Goal: Information Seeking & Learning: Learn about a topic

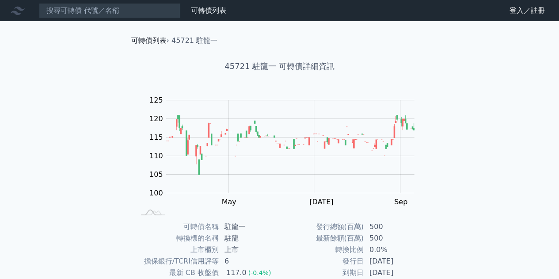
click at [149, 38] on link "可轉債列表" at bounding box center [148, 40] width 35 height 8
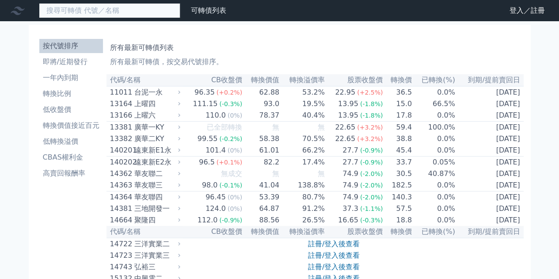
click at [124, 12] on input at bounding box center [109, 10] width 141 height 15
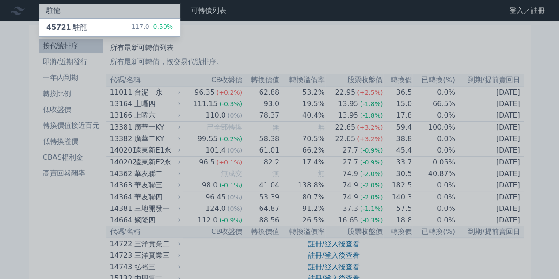
type input "駐龍"
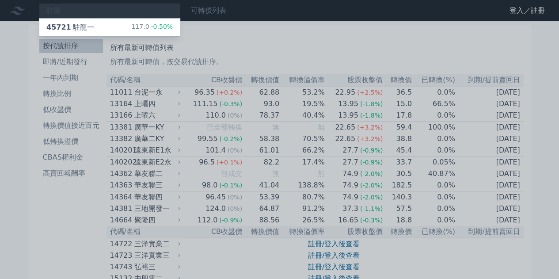
drag, startPoint x: 198, startPoint y: 11, endPoint x: 191, endPoint y: 15, distance: 8.7
click at [198, 11] on div at bounding box center [279, 139] width 559 height 279
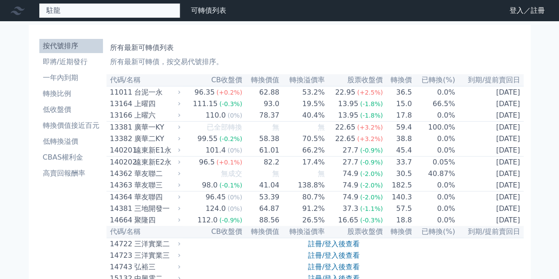
click at [136, 15] on div "駐龍 45721 駐龍一 117.0 -0.50%" at bounding box center [109, 10] width 141 height 15
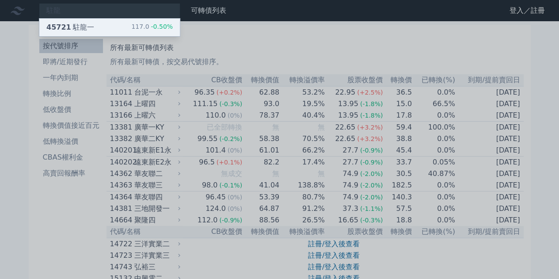
click at [96, 30] on div "45721 駐龍一 117.0 -0.50%" at bounding box center [109, 28] width 141 height 18
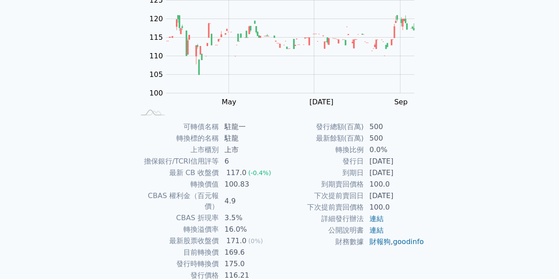
scroll to position [130, 0]
